Goal: Task Accomplishment & Management: Use online tool/utility

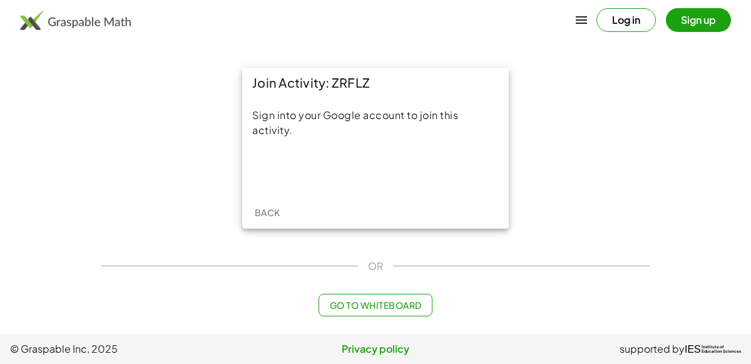
click at [303, 125] on div "Sign into your Google account to join this activity." at bounding box center [375, 123] width 247 height 30
click at [347, 186] on div "Sign into your Google account to join this activity." at bounding box center [375, 147] width 267 height 98
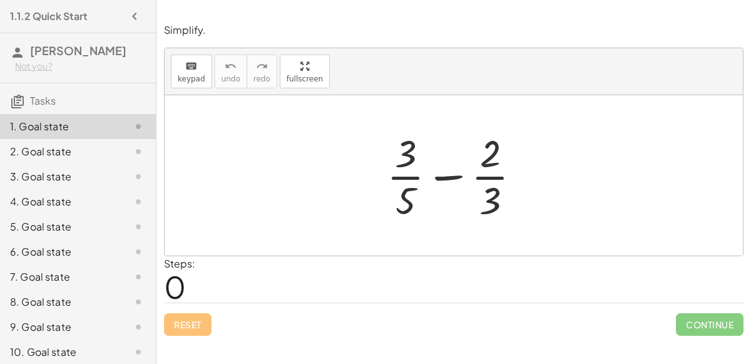
click at [433, 180] on div at bounding box center [459, 175] width 157 height 96
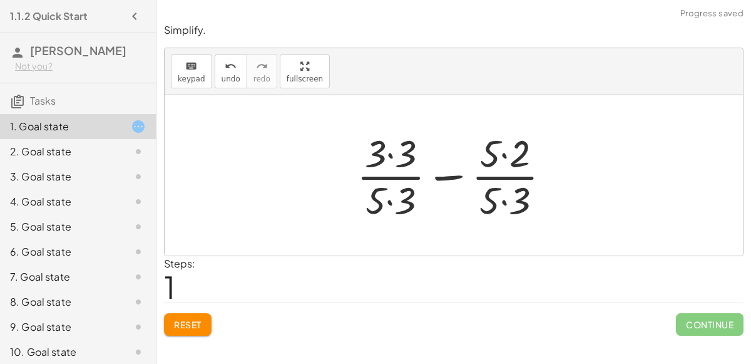
click at [389, 152] on div at bounding box center [459, 175] width 216 height 96
click at [390, 198] on div at bounding box center [458, 175] width 215 height 96
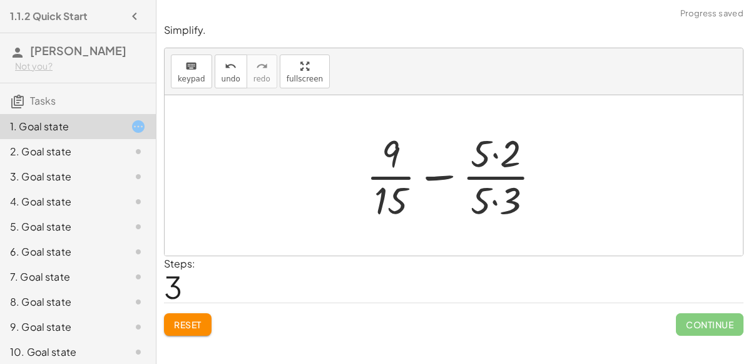
click at [495, 150] on div at bounding box center [458, 175] width 197 height 96
click at [493, 193] on div at bounding box center [458, 175] width 197 height 96
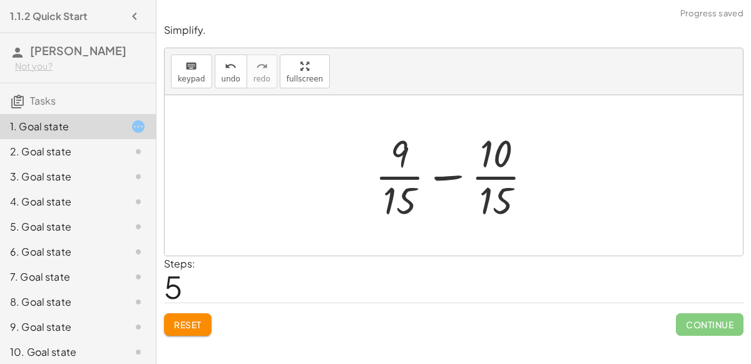
click at [432, 169] on div at bounding box center [459, 175] width 180 height 96
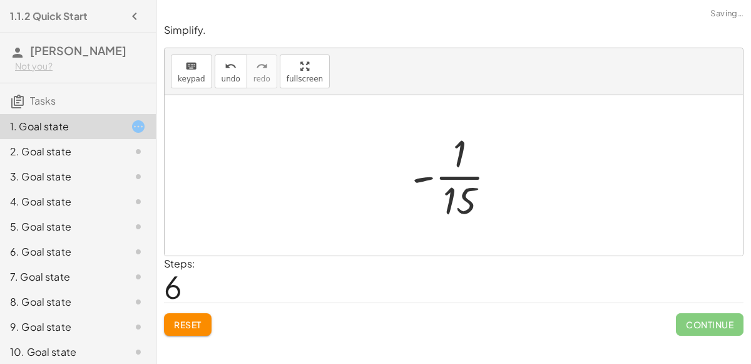
click at [425, 176] on div at bounding box center [459, 175] width 107 height 96
drag, startPoint x: 456, startPoint y: 154, endPoint x: 457, endPoint y: 193, distance: 39.5
drag, startPoint x: 459, startPoint y: 153, endPoint x: 458, endPoint y: 194, distance: 41.3
click at [428, 175] on div at bounding box center [459, 175] width 107 height 96
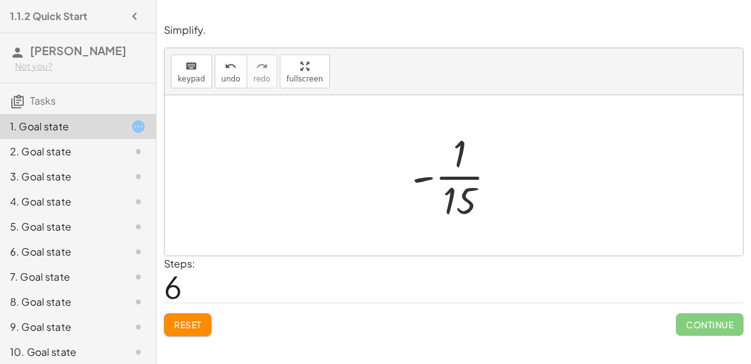
click at [428, 175] on div at bounding box center [459, 175] width 107 height 96
click at [450, 175] on div at bounding box center [459, 175] width 107 height 96
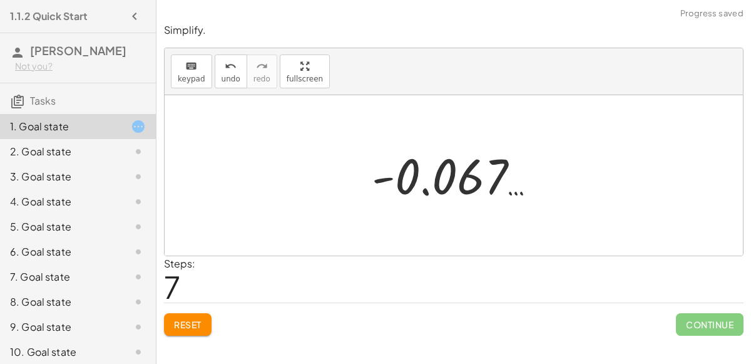
click at [424, 187] on div at bounding box center [459, 176] width 187 height 62
click at [516, 192] on div at bounding box center [459, 176] width 187 height 62
click at [189, 329] on button "Reset" at bounding box center [188, 324] width 48 height 23
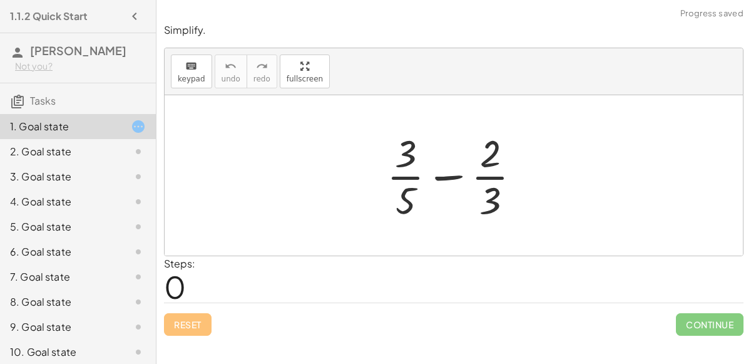
click at [407, 168] on div at bounding box center [459, 175] width 157 height 96
click at [437, 173] on div at bounding box center [459, 175] width 157 height 96
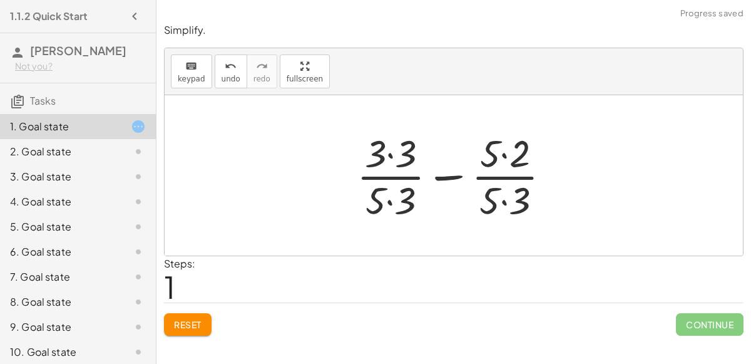
click at [387, 153] on div at bounding box center [459, 175] width 216 height 96
click at [513, 199] on div at bounding box center [458, 175] width 215 height 96
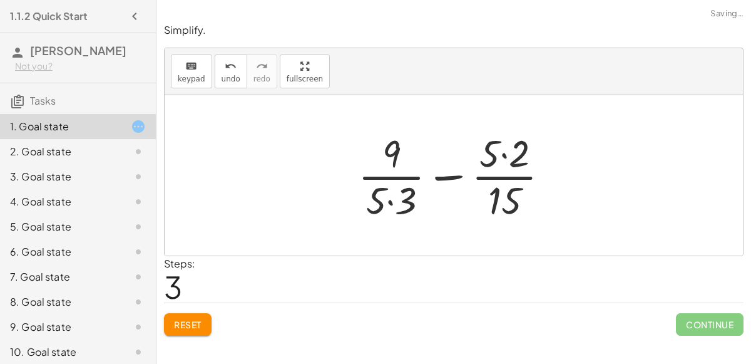
click at [450, 180] on div at bounding box center [459, 175] width 214 height 96
click at [393, 199] on div at bounding box center [459, 175] width 214 height 96
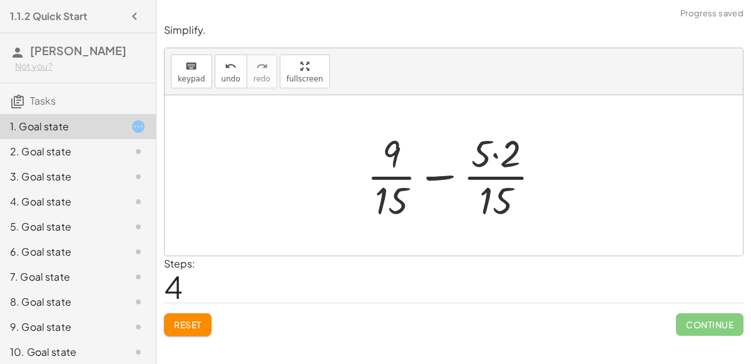
click at [436, 174] on div at bounding box center [459, 175] width 197 height 96
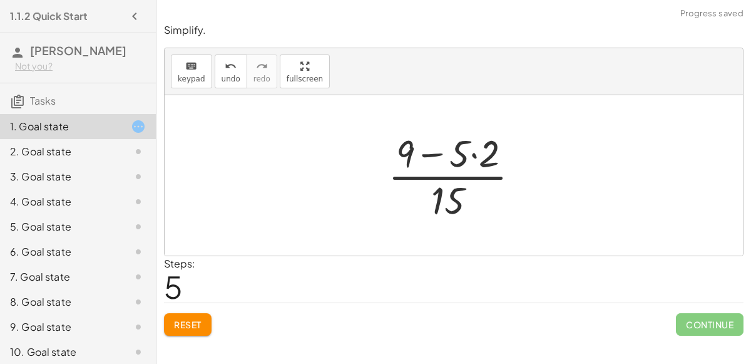
click at [473, 156] on div at bounding box center [459, 175] width 154 height 96
click at [440, 153] on div at bounding box center [459, 175] width 136 height 96
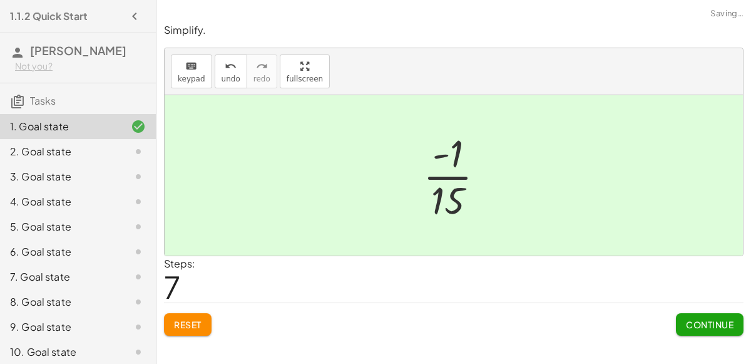
click at [456, 209] on div at bounding box center [459, 175] width 84 height 96
click at [712, 323] on span "Continue" at bounding box center [710, 324] width 48 height 11
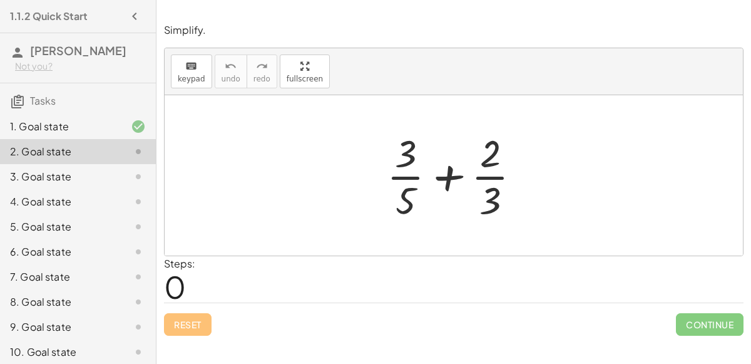
click at [442, 177] on div at bounding box center [459, 175] width 157 height 96
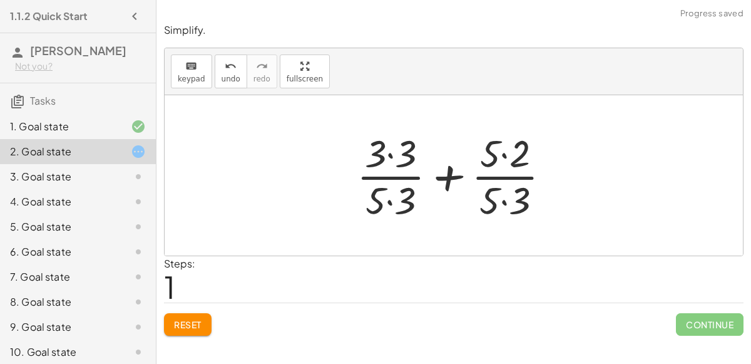
click at [504, 200] on div at bounding box center [459, 175] width 216 height 96
click at [390, 197] on div at bounding box center [458, 175] width 215 height 96
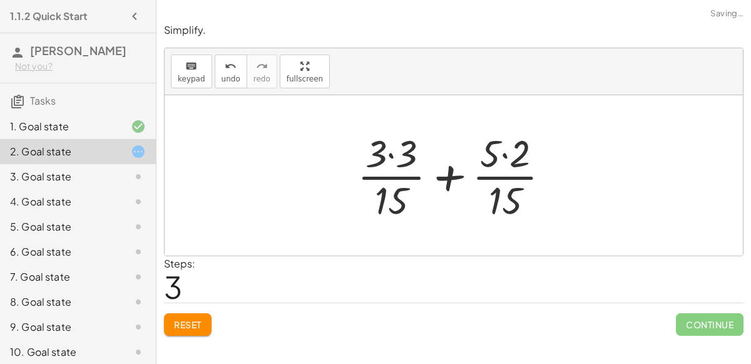
click at [394, 148] on div at bounding box center [458, 175] width 215 height 96
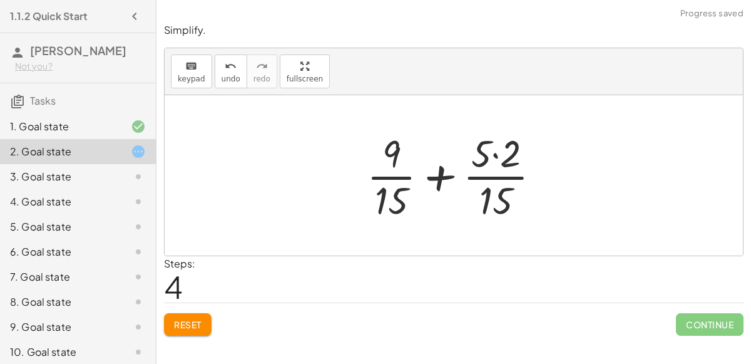
click at [495, 155] on div at bounding box center [459, 175] width 197 height 96
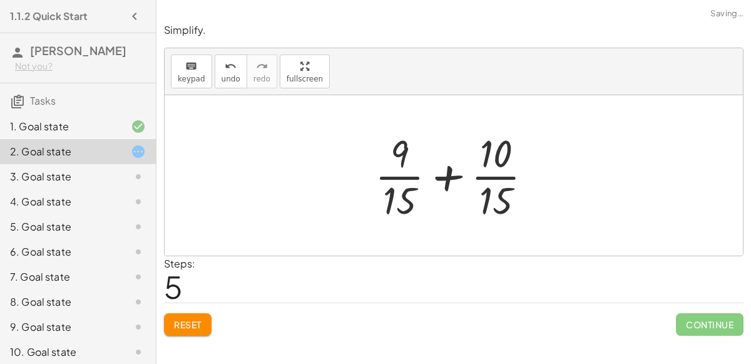
click at [445, 175] on div at bounding box center [459, 175] width 180 height 96
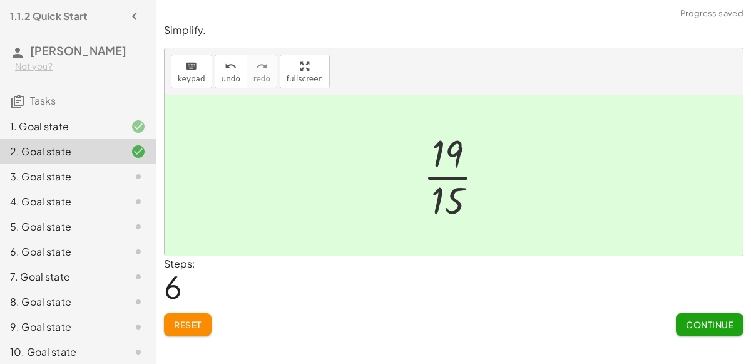
click at [730, 321] on span "Continue" at bounding box center [710, 324] width 48 height 11
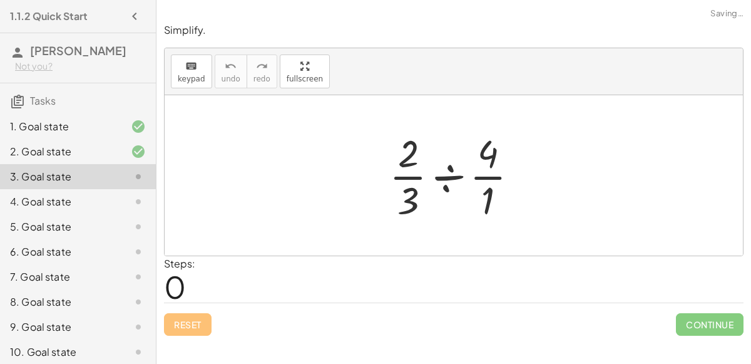
click at [440, 174] on div at bounding box center [459, 175] width 152 height 96
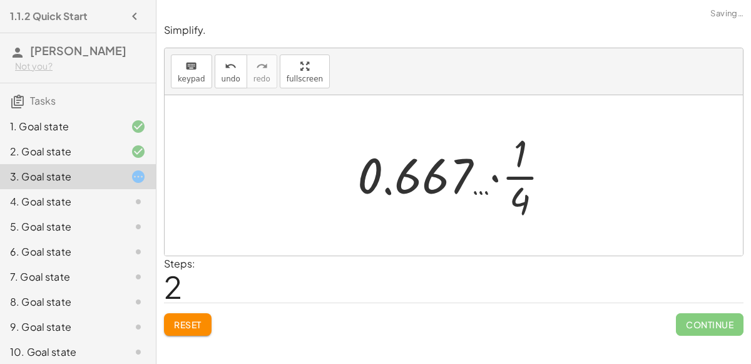
click at [486, 190] on div at bounding box center [458, 175] width 215 height 96
click at [498, 175] on div at bounding box center [458, 175] width 215 height 96
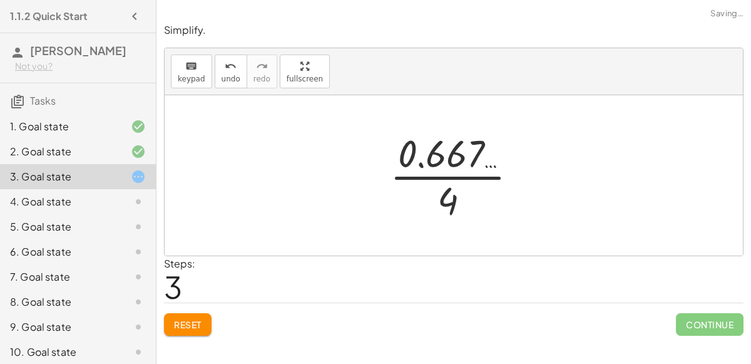
click at [443, 203] on div at bounding box center [459, 175] width 150 height 96
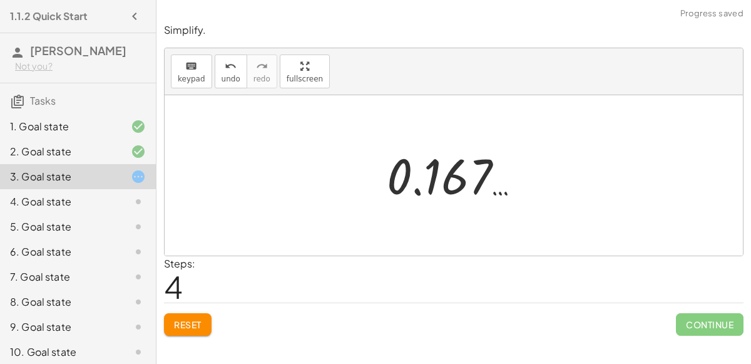
click at [420, 187] on div at bounding box center [459, 176] width 157 height 62
click at [500, 190] on div at bounding box center [459, 176] width 157 height 62
click at [473, 173] on div at bounding box center [459, 176] width 157 height 62
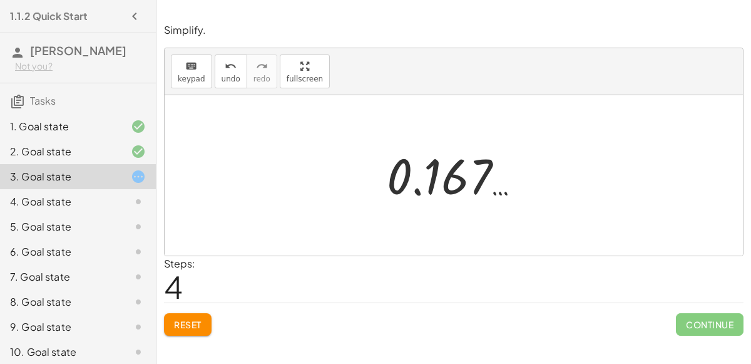
click at [419, 170] on div at bounding box center [459, 176] width 157 height 62
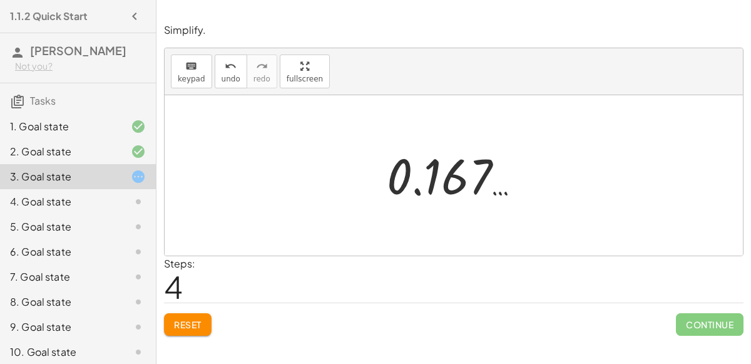
click at [419, 170] on div at bounding box center [459, 176] width 157 height 62
click at [197, 320] on span "Reset" at bounding box center [188, 324] width 28 height 11
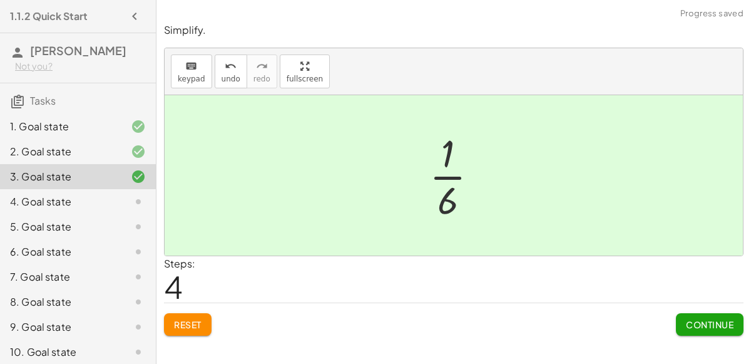
click at [699, 323] on span "Continue" at bounding box center [710, 324] width 48 height 11
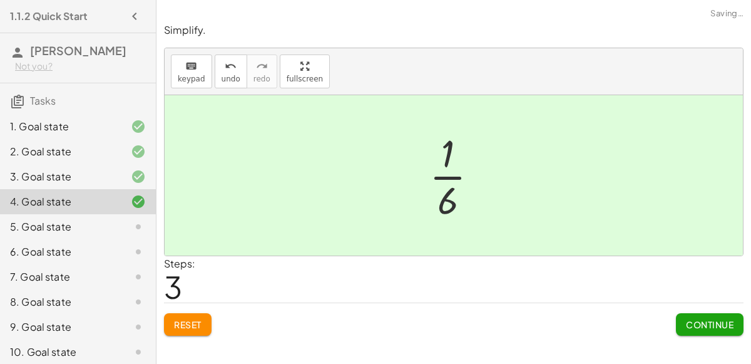
click at [707, 330] on button "Continue" at bounding box center [710, 324] width 68 height 23
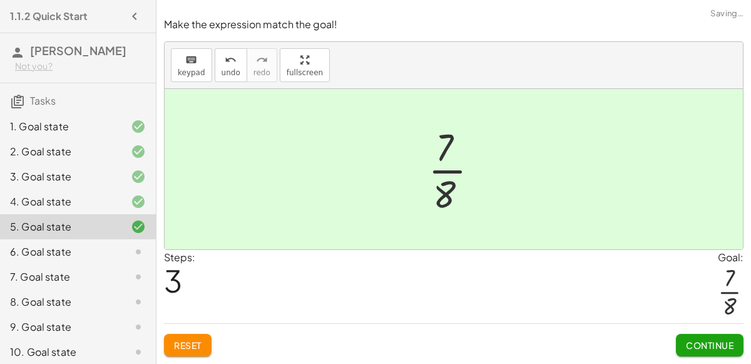
click at [702, 348] on span "Continue" at bounding box center [710, 344] width 48 height 11
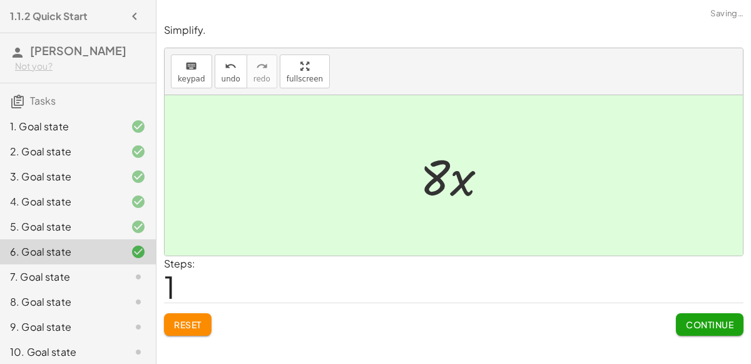
click at [712, 327] on span "Continue" at bounding box center [710, 324] width 48 height 11
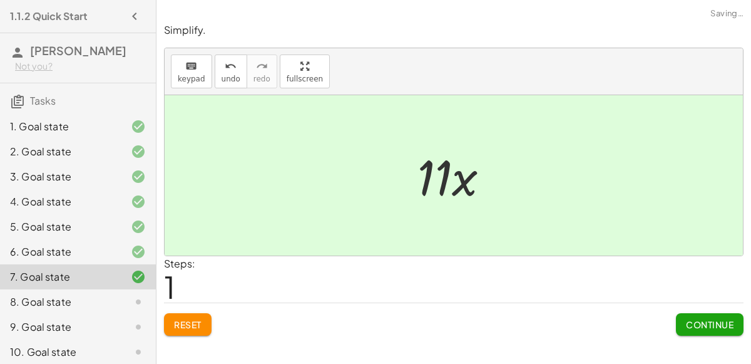
click at [704, 319] on span "Continue" at bounding box center [710, 324] width 48 height 11
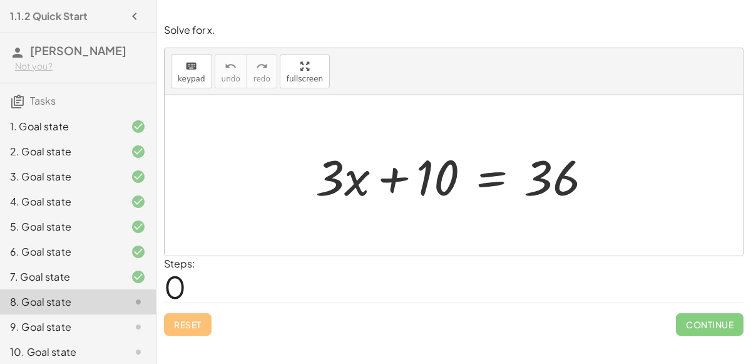
click at [490, 177] on div at bounding box center [458, 175] width 299 height 64
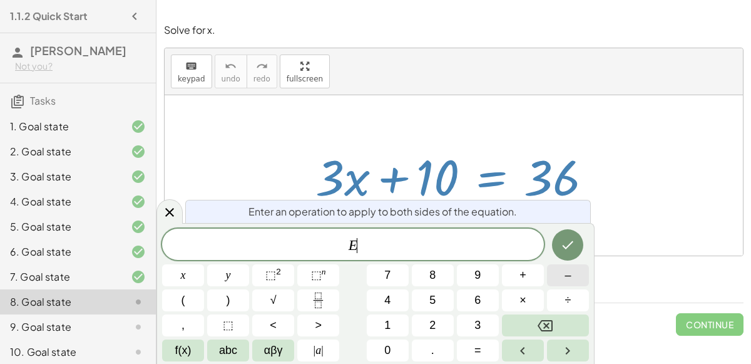
click at [573, 282] on button "–" at bounding box center [568, 275] width 42 height 22
click at [396, 339] on div "E − ​ x y ⬚ 2 ⬚ n 7 8 9 + – ( ) √ 4 5 6 × ÷ , ⬚ < > 1 2 3 f(x) abc αβγ | a | 0 …" at bounding box center [375, 295] width 427 height 133
click at [393, 327] on button "1" at bounding box center [388, 325] width 42 height 22
click at [398, 346] on button "0" at bounding box center [388, 350] width 42 height 22
click at [555, 247] on button "Done" at bounding box center [567, 244] width 31 height 31
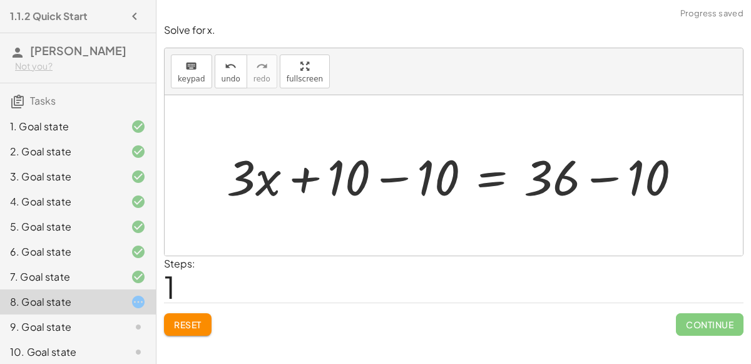
click at [389, 178] on div at bounding box center [459, 175] width 478 height 64
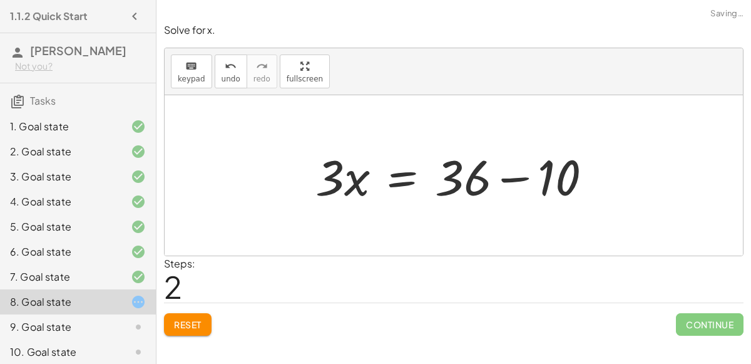
click at [505, 181] on div at bounding box center [458, 175] width 299 height 64
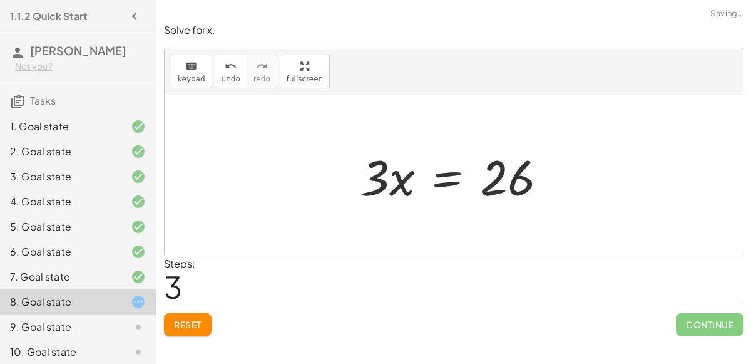
click at [451, 175] on div at bounding box center [458, 175] width 209 height 64
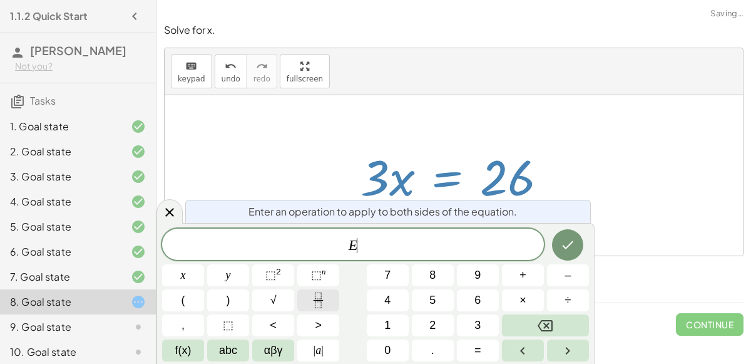
click at [311, 297] on icon "Fraction" at bounding box center [319, 300] width 16 height 16
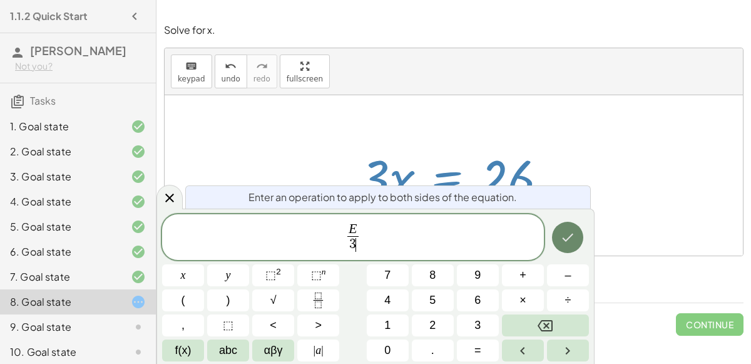
click at [573, 237] on icon "Done" at bounding box center [567, 237] width 15 height 15
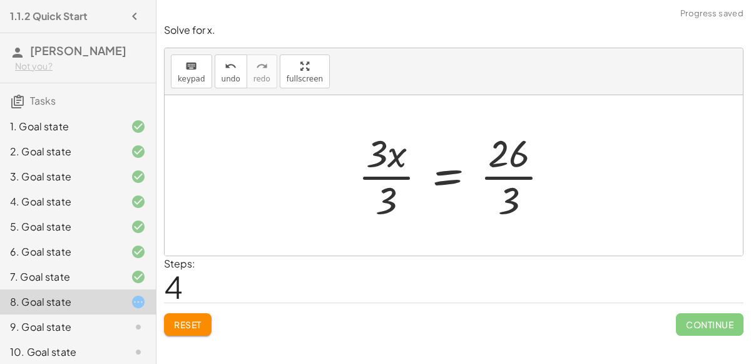
click at [379, 176] on div at bounding box center [459, 175] width 214 height 96
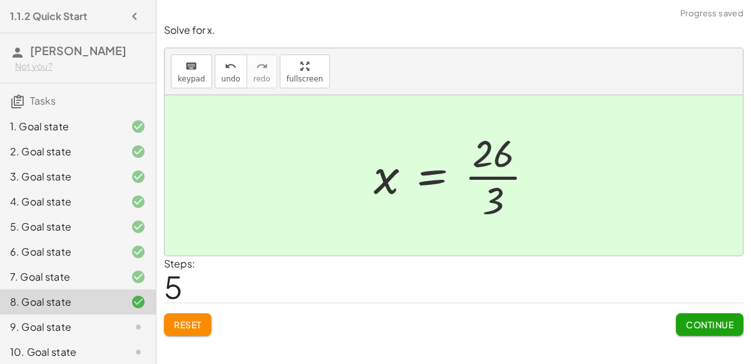
click at [707, 331] on button "Continue" at bounding box center [710, 324] width 68 height 23
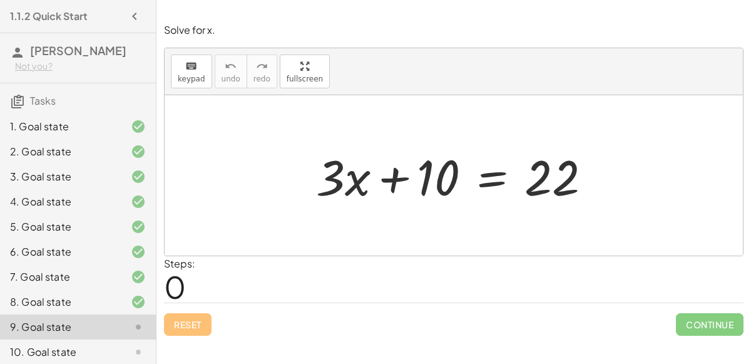
click at [393, 175] on div at bounding box center [459, 175] width 298 height 64
click at [438, 178] on div at bounding box center [459, 175] width 298 height 64
click at [364, 174] on div at bounding box center [459, 175] width 298 height 64
click at [497, 175] on div at bounding box center [459, 175] width 298 height 64
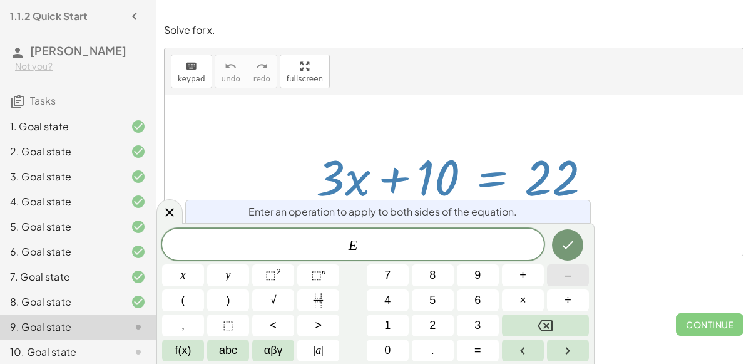
click at [575, 280] on button "–" at bounding box center [568, 275] width 42 height 22
click at [388, 316] on button "1" at bounding box center [388, 325] width 42 height 22
click at [389, 336] on button "1" at bounding box center [388, 325] width 42 height 22
click at [552, 322] on icon "Backspace" at bounding box center [545, 325] width 15 height 15
click at [396, 350] on button "0" at bounding box center [388, 350] width 42 height 22
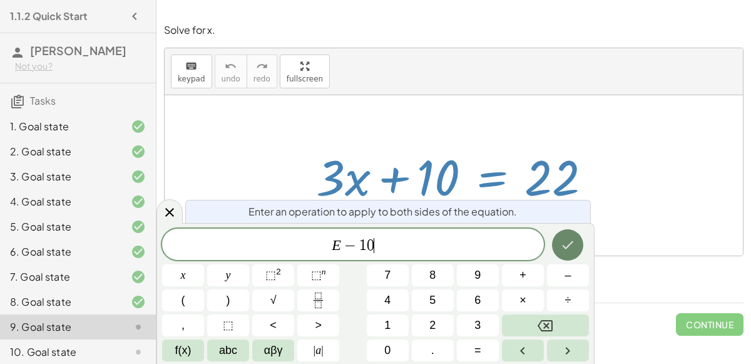
click at [564, 235] on button "Done" at bounding box center [567, 244] width 31 height 31
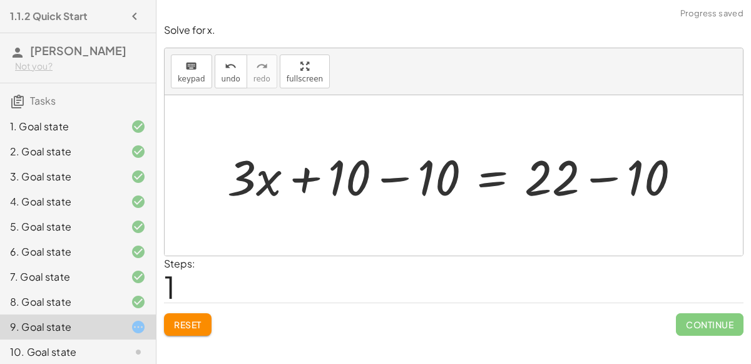
click at [399, 179] on div at bounding box center [459, 175] width 476 height 64
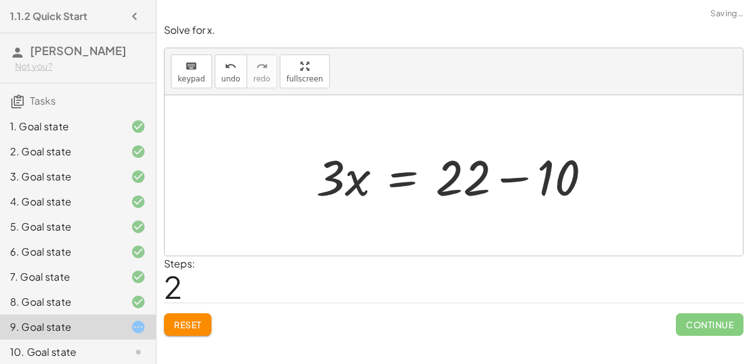
click at [503, 173] on div at bounding box center [459, 175] width 298 height 64
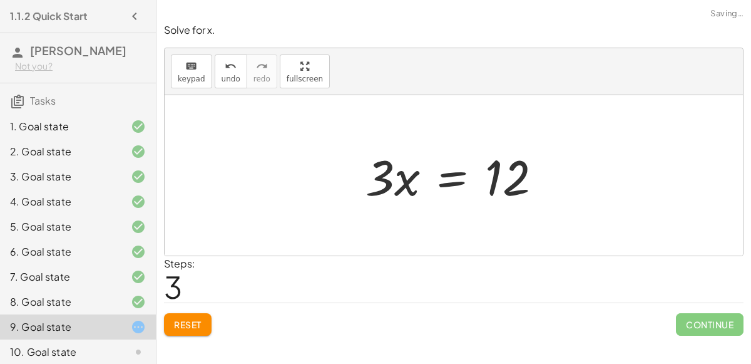
click at [444, 172] on div at bounding box center [458, 175] width 198 height 64
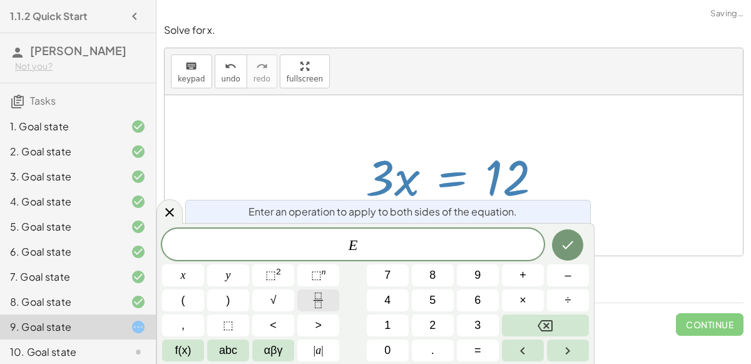
click at [319, 307] on icon "Fraction" at bounding box center [318, 304] width 6 height 6
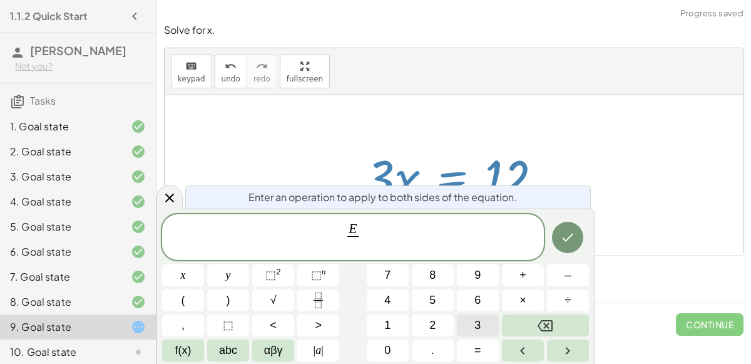
click at [465, 324] on button "3" at bounding box center [478, 325] width 42 height 22
click at [580, 235] on button "Done" at bounding box center [567, 237] width 31 height 31
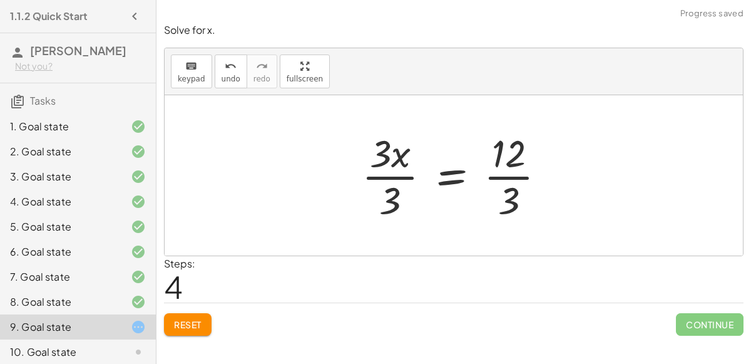
click at [388, 169] on div at bounding box center [459, 175] width 207 height 96
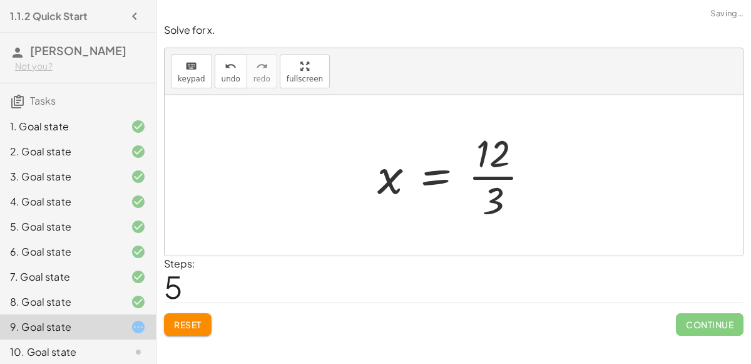
click at [482, 174] on div at bounding box center [458, 175] width 175 height 96
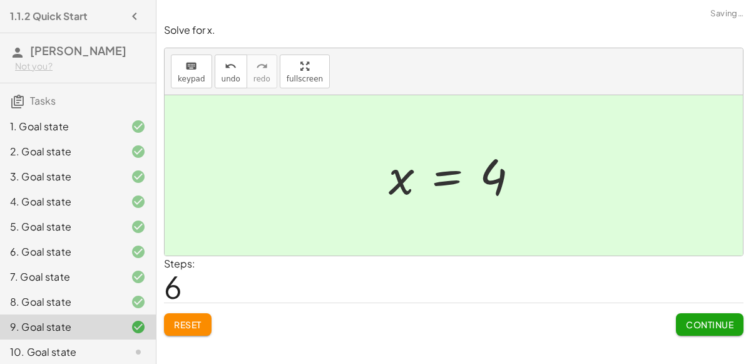
click at [730, 319] on span "Continue" at bounding box center [710, 324] width 48 height 11
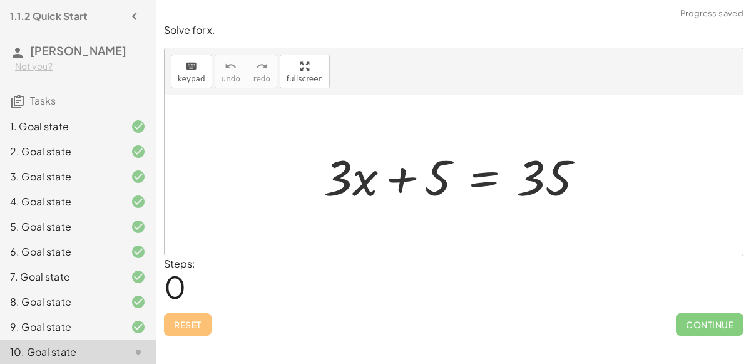
scroll to position [54, 0]
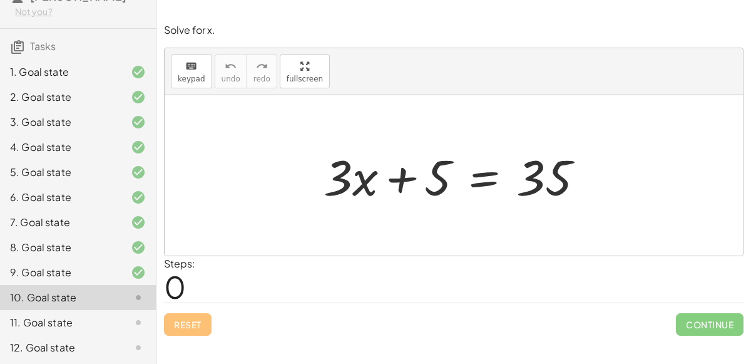
click at [396, 177] on div at bounding box center [458, 175] width 283 height 64
click at [490, 177] on div at bounding box center [458, 175] width 283 height 64
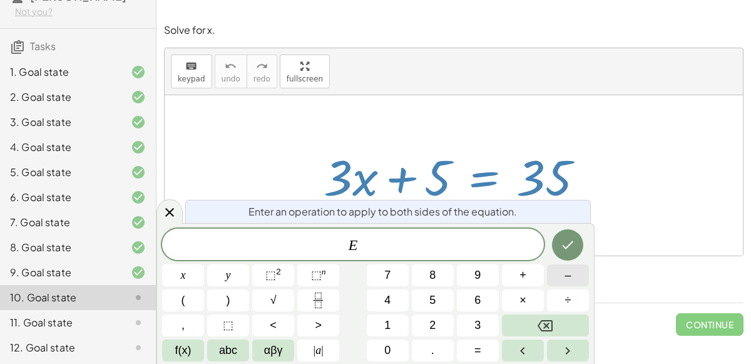
click at [575, 279] on button "–" at bounding box center [568, 275] width 42 height 22
click at [448, 303] on button "5" at bounding box center [433, 300] width 42 height 22
click at [574, 234] on button "Done" at bounding box center [567, 244] width 31 height 31
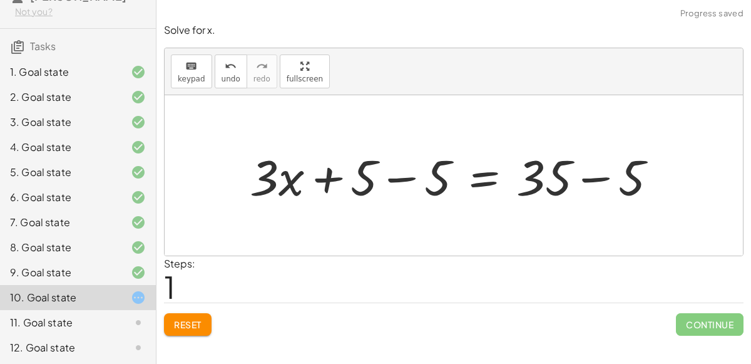
click at [384, 178] on div at bounding box center [459, 175] width 430 height 64
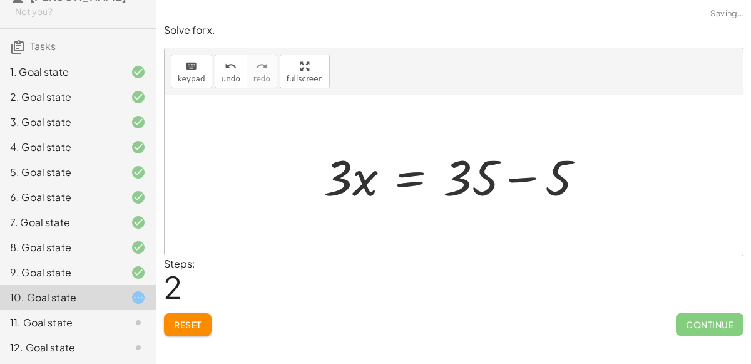
click at [506, 169] on div at bounding box center [458, 175] width 283 height 64
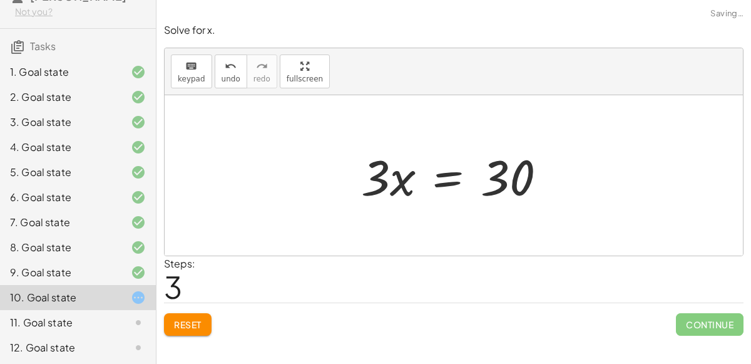
click at [447, 182] on div at bounding box center [458, 175] width 207 height 64
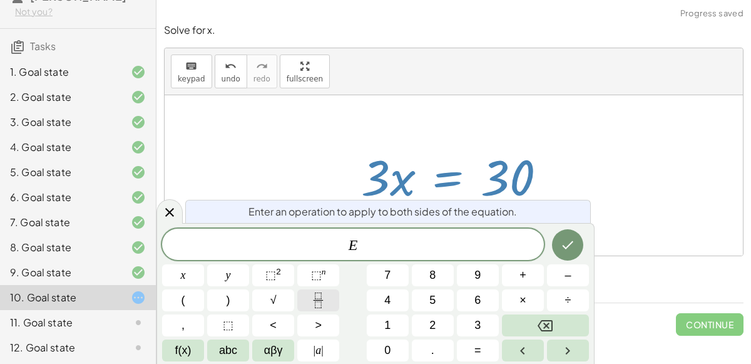
click at [322, 291] on button "Fraction" at bounding box center [318, 300] width 42 height 22
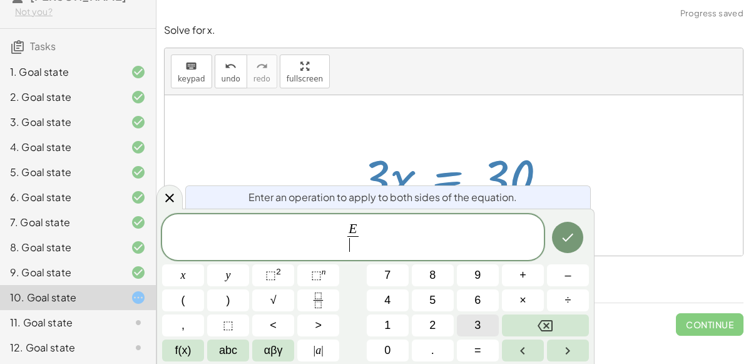
click at [469, 319] on button "3" at bounding box center [478, 325] width 42 height 22
click at [562, 234] on icon "Done" at bounding box center [567, 237] width 15 height 15
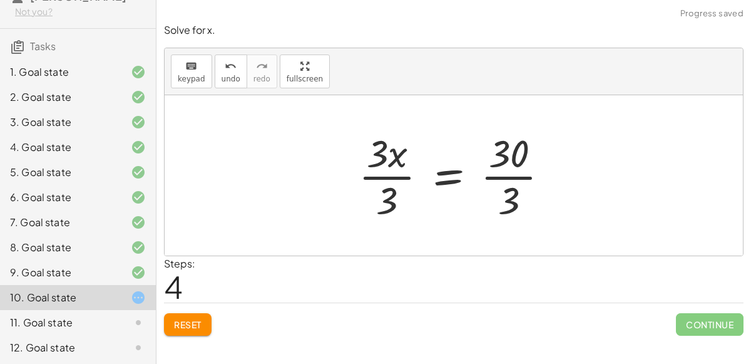
click at [389, 173] on div at bounding box center [458, 175] width 213 height 96
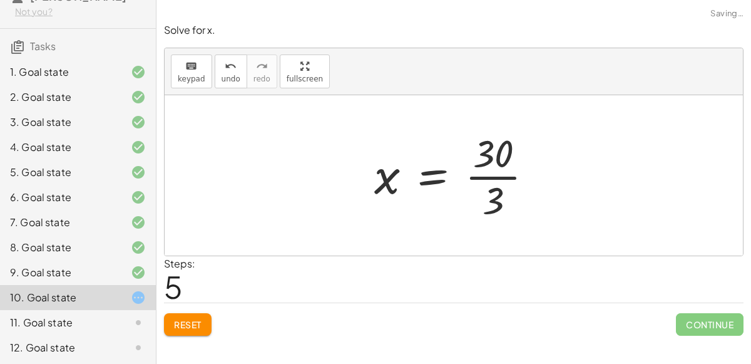
click at [495, 168] on div at bounding box center [459, 175] width 182 height 96
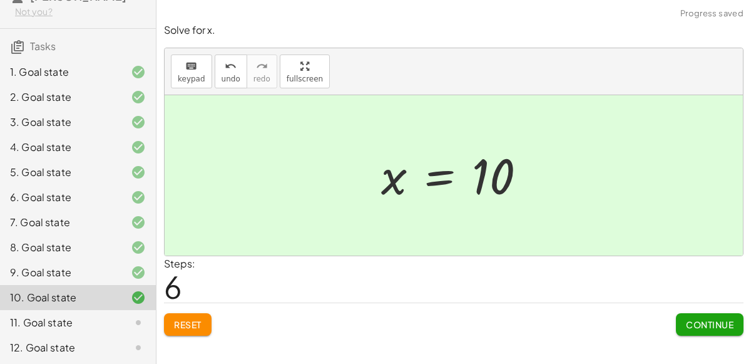
click at [701, 322] on span "Continue" at bounding box center [710, 324] width 48 height 11
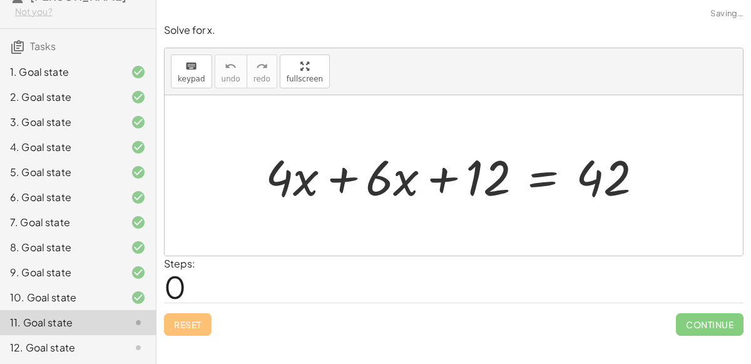
click at [337, 176] on div at bounding box center [459, 175] width 400 height 64
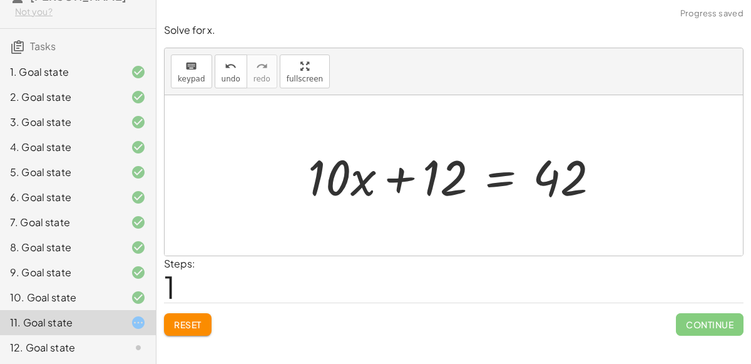
click at [394, 173] on div at bounding box center [459, 175] width 314 height 64
click at [496, 180] on div at bounding box center [459, 175] width 314 height 64
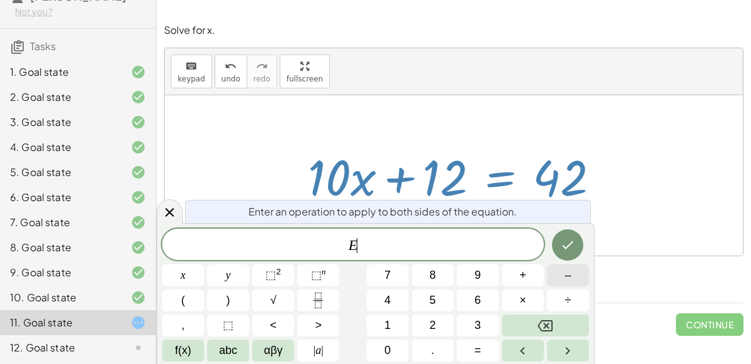
click at [575, 282] on button "–" at bounding box center [568, 275] width 42 height 22
click at [397, 329] on button "1" at bounding box center [388, 325] width 42 height 22
click at [447, 328] on button "2" at bounding box center [433, 325] width 42 height 22
click at [568, 250] on icon "Done" at bounding box center [567, 244] width 15 height 15
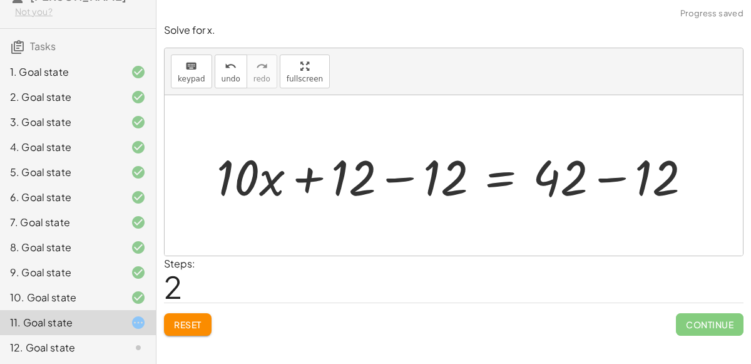
click at [399, 175] on div at bounding box center [458, 175] width 497 height 64
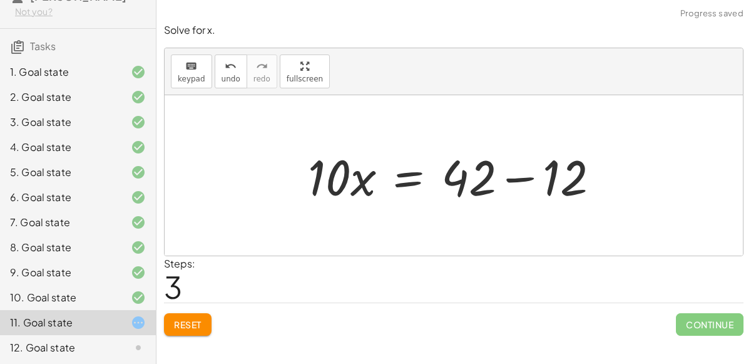
click at [508, 176] on div at bounding box center [459, 175] width 314 height 64
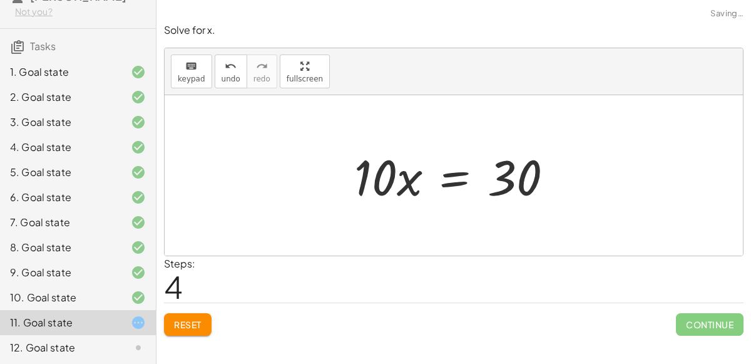
click at [403, 180] on div at bounding box center [458, 175] width 221 height 64
click at [451, 172] on div at bounding box center [458, 175] width 221 height 64
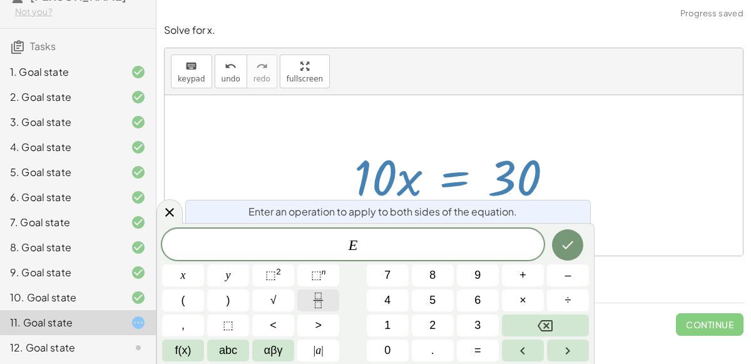
click at [304, 304] on button "Fraction" at bounding box center [318, 300] width 42 height 22
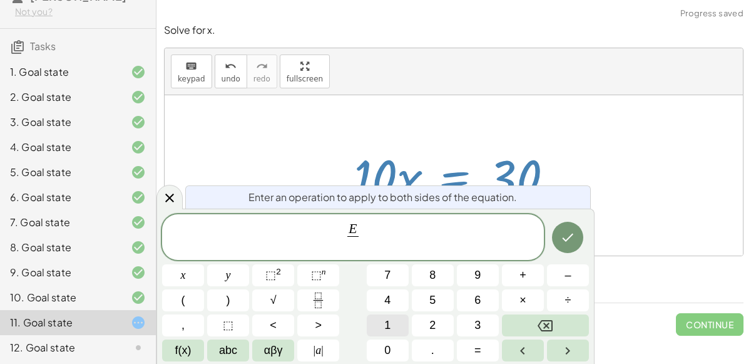
click at [376, 329] on button "1" at bounding box center [388, 325] width 42 height 22
click at [387, 356] on span "0" at bounding box center [387, 350] width 6 height 17
click at [577, 229] on button "Done" at bounding box center [567, 237] width 31 height 31
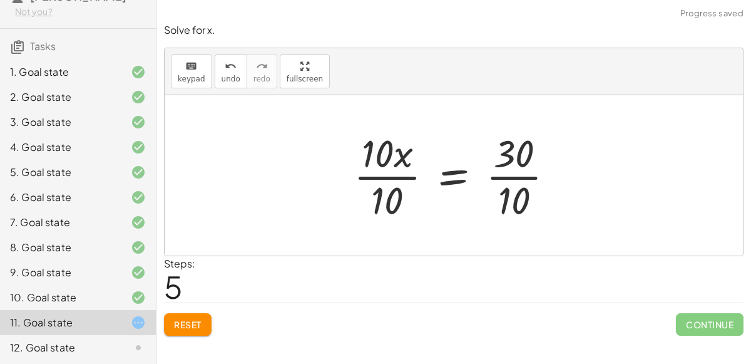
click at [517, 178] on div at bounding box center [459, 175] width 224 height 96
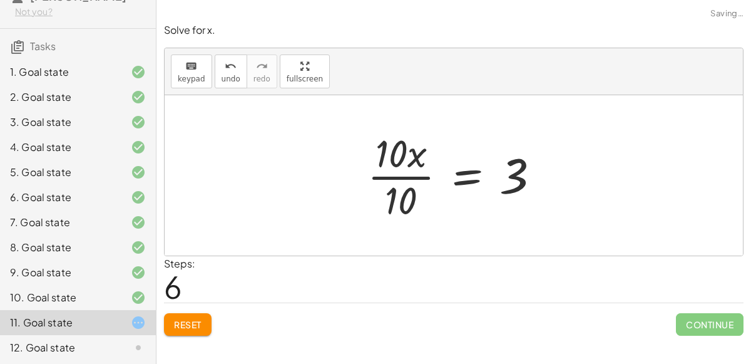
click at [388, 173] on div at bounding box center [458, 175] width 195 height 96
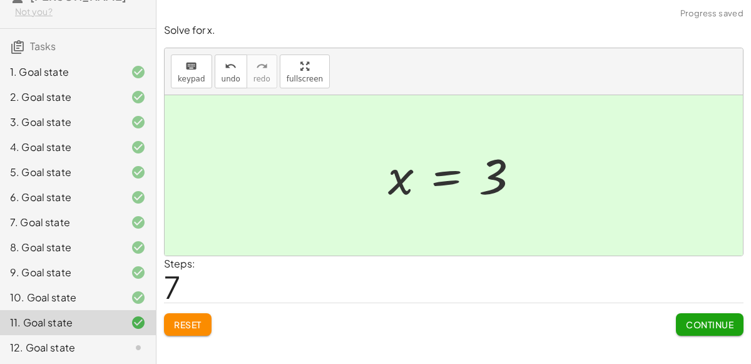
click at [705, 319] on span "Continue" at bounding box center [710, 324] width 48 height 11
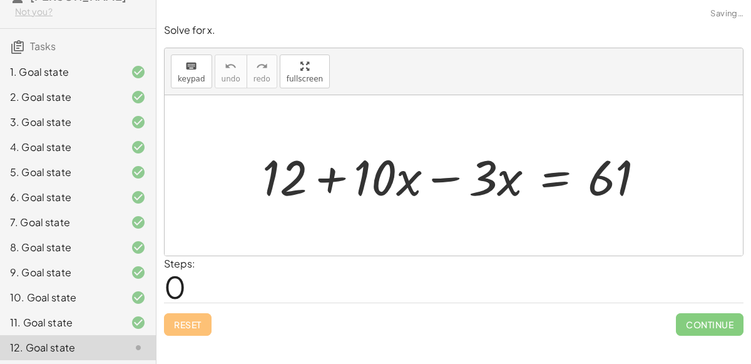
click at [434, 177] on div at bounding box center [459, 175] width 406 height 64
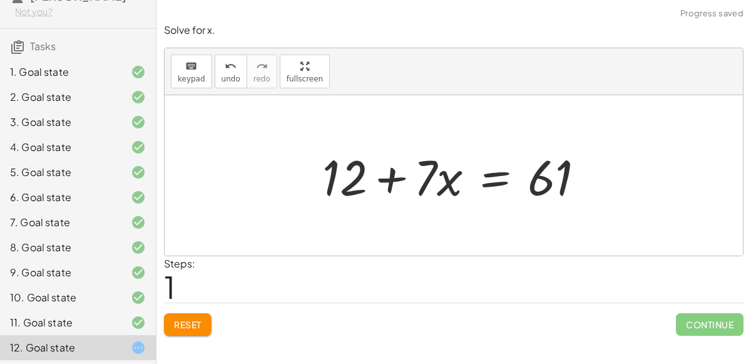
click at [399, 173] on div at bounding box center [458, 175] width 285 height 64
click at [509, 183] on div at bounding box center [458, 175] width 285 height 64
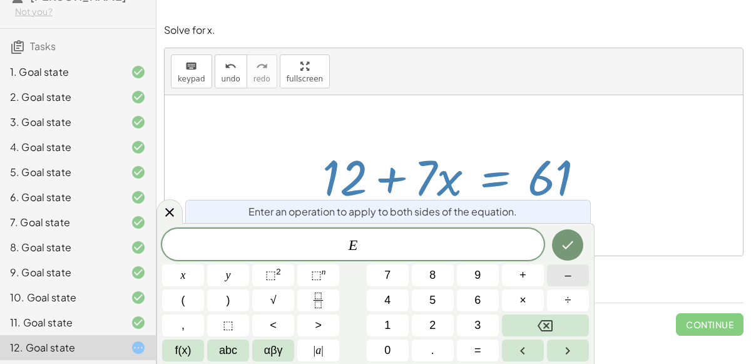
click at [575, 272] on button "–" at bounding box center [568, 275] width 42 height 22
click at [396, 319] on button "1" at bounding box center [388, 325] width 42 height 22
click at [426, 322] on button "2" at bounding box center [433, 325] width 42 height 22
click at [568, 249] on icon "Done" at bounding box center [567, 244] width 15 height 15
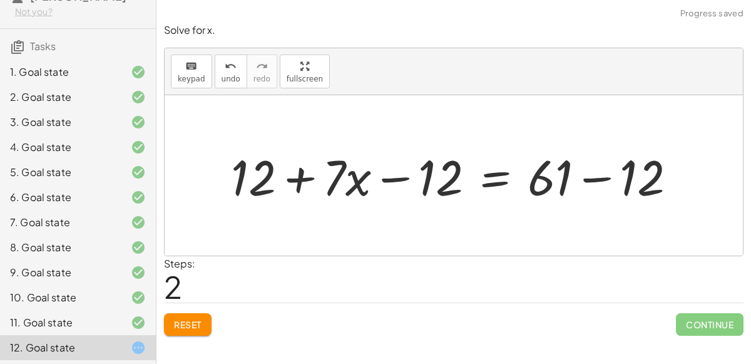
click at [398, 180] on div at bounding box center [459, 175] width 468 height 64
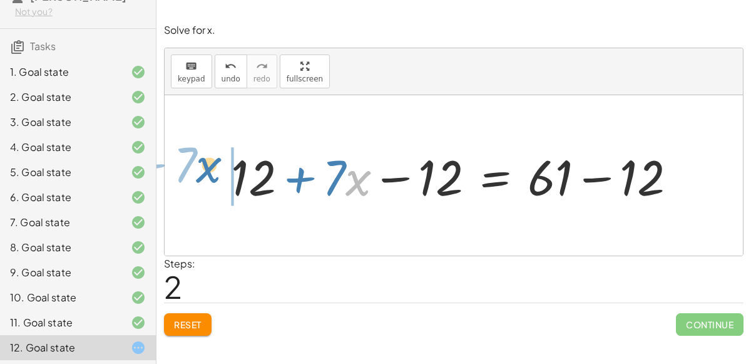
drag, startPoint x: 349, startPoint y: 179, endPoint x: 201, endPoint y: 167, distance: 148.3
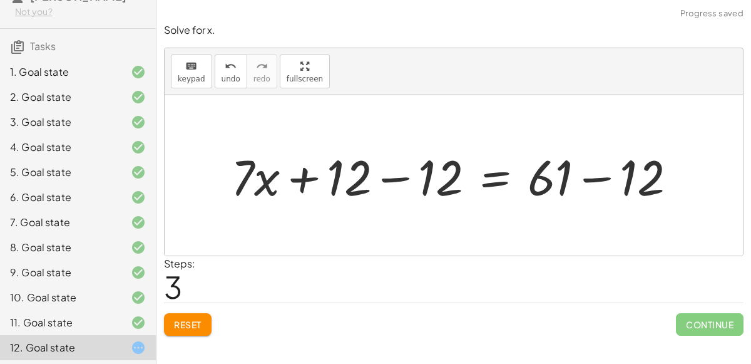
click at [393, 172] on div at bounding box center [459, 175] width 468 height 64
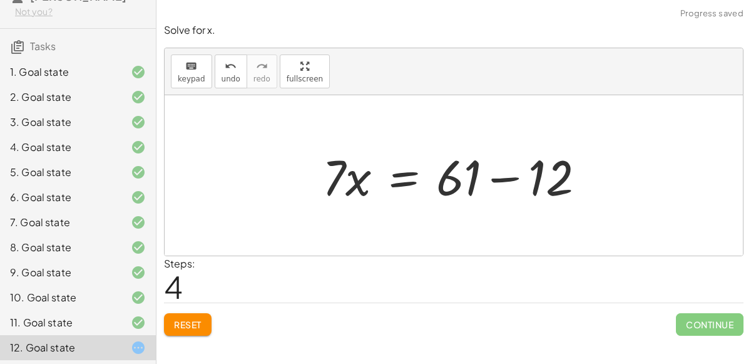
click at [498, 175] on div at bounding box center [458, 175] width 285 height 64
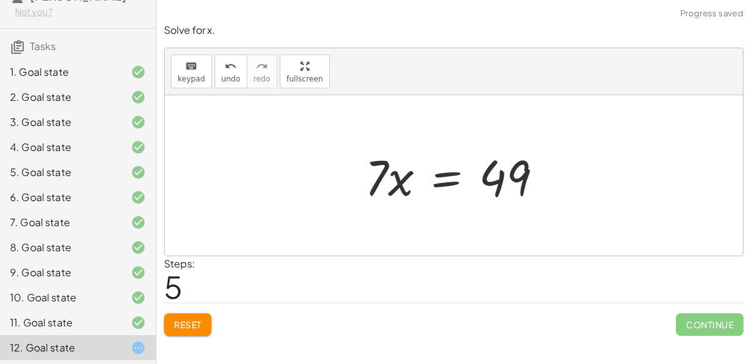
click at [394, 168] on div at bounding box center [459, 175] width 200 height 64
click at [452, 171] on div at bounding box center [459, 175] width 200 height 64
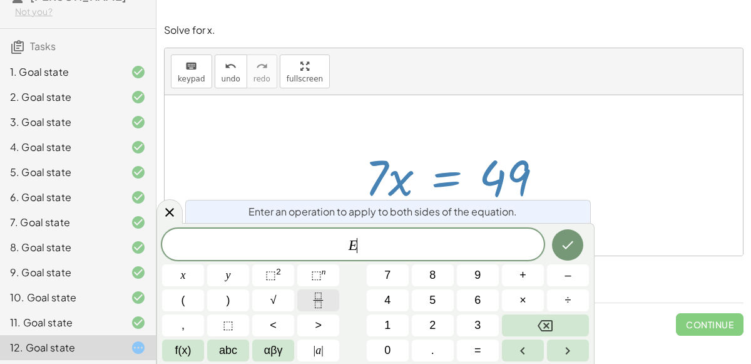
click at [310, 304] on button "Fraction" at bounding box center [318, 300] width 42 height 22
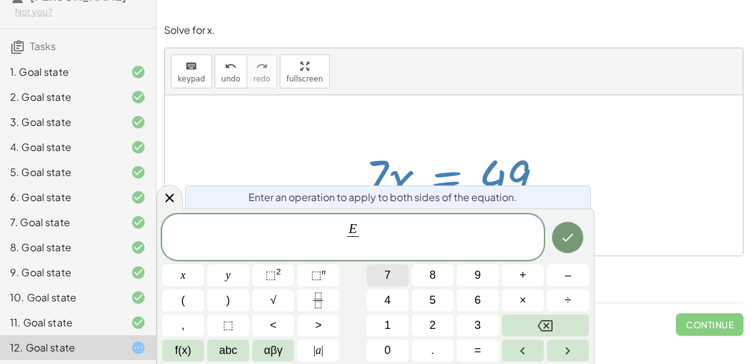
click at [395, 277] on button "7" at bounding box center [388, 275] width 42 height 22
click at [573, 240] on icon "Done" at bounding box center [567, 237] width 15 height 15
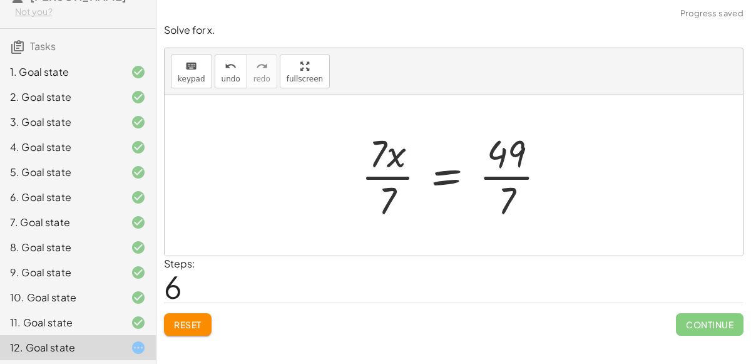
click at [389, 173] on div at bounding box center [459, 175] width 208 height 96
click at [498, 173] on div at bounding box center [473, 175] width 180 height 96
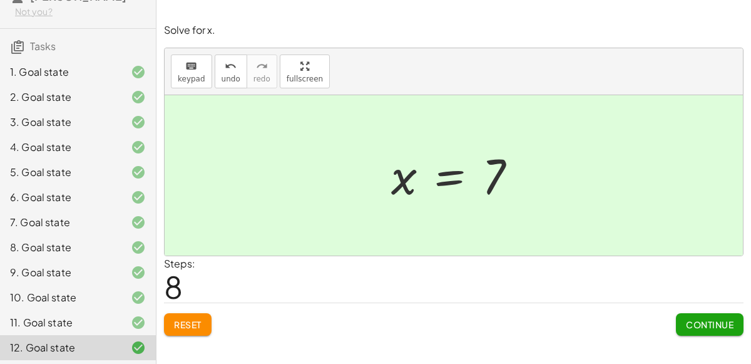
click at [688, 319] on span "Continue" at bounding box center [710, 324] width 48 height 11
